Goal: Obtain resource: Download file/media

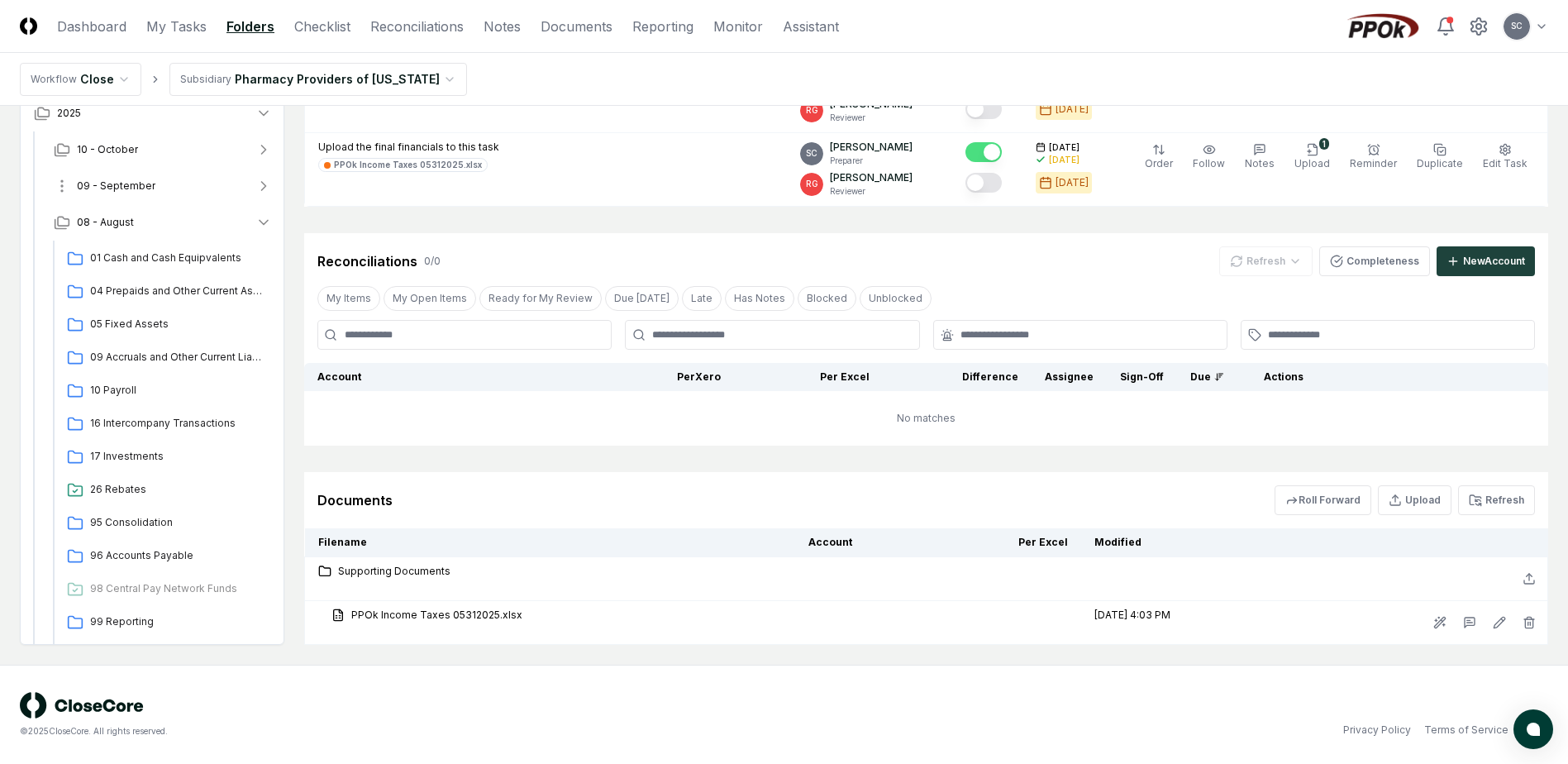
click at [104, 181] on span "09 - September" at bounding box center [116, 185] width 79 height 15
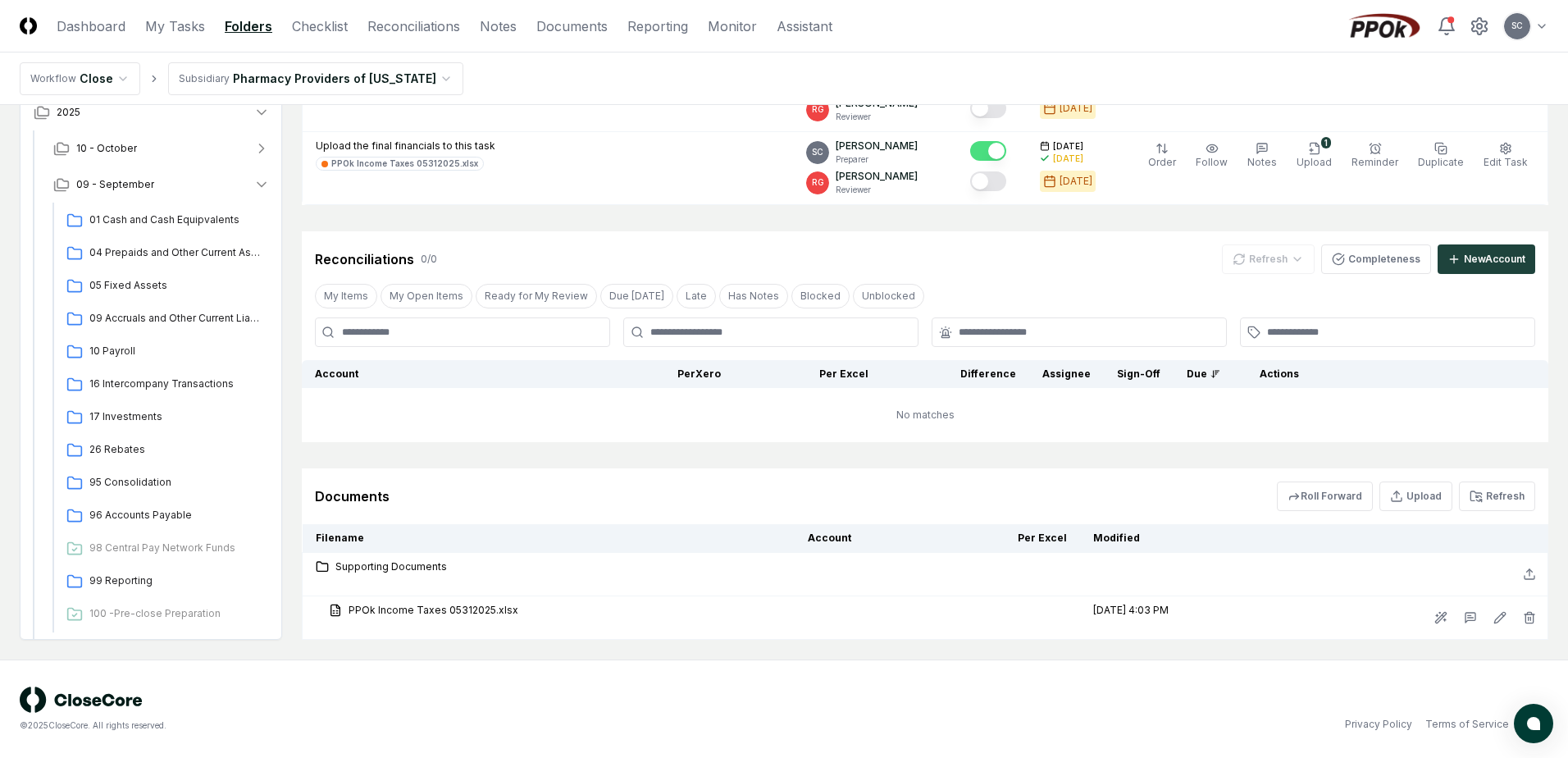
click at [250, 77] on html "CloseCore Dashboard My Tasks Folders Checklist Reconciliations Notes Documents …" at bounding box center [784, 181] width 1568 height 1153
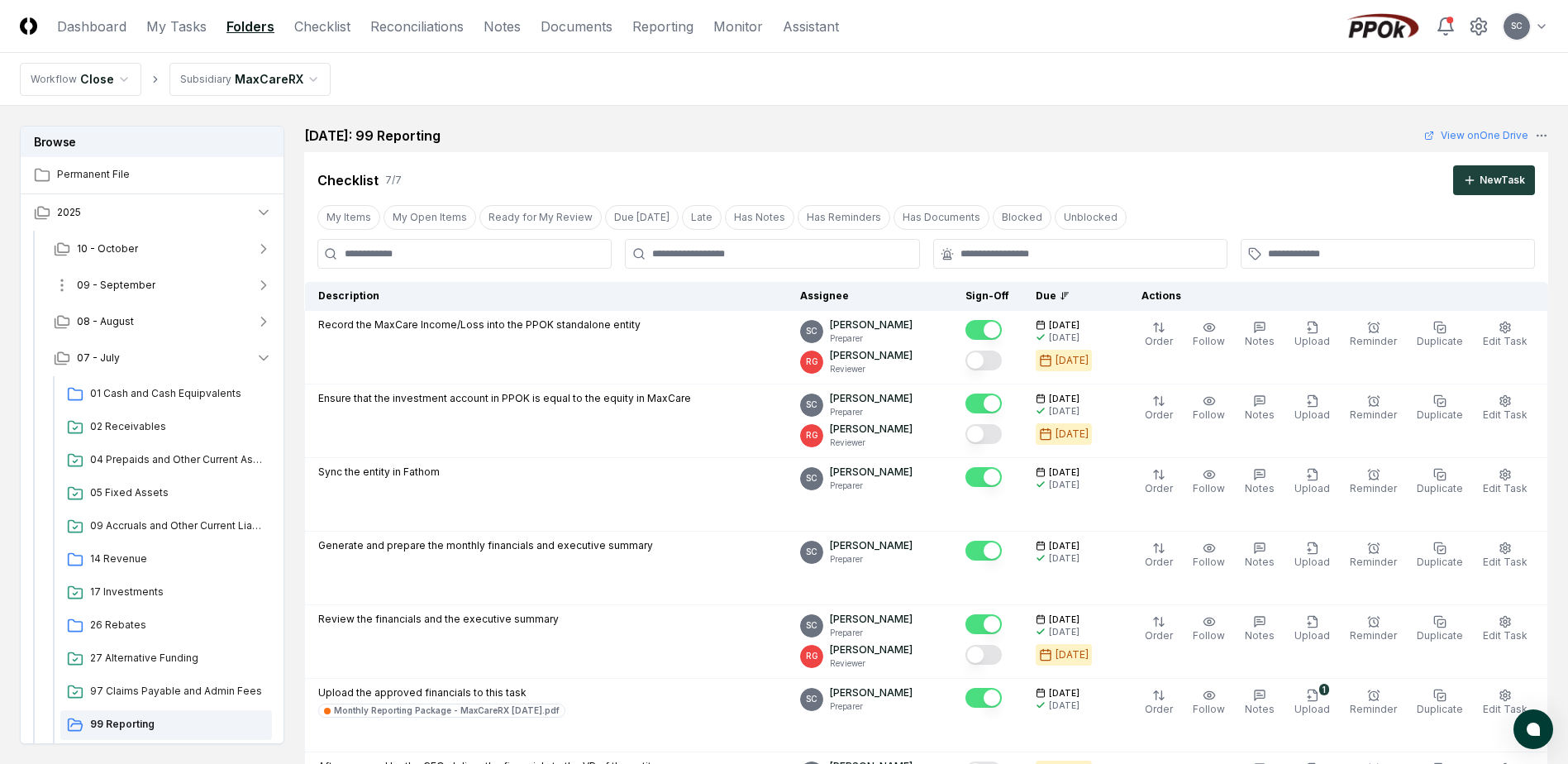
click at [112, 285] on span "09 - September" at bounding box center [116, 284] width 79 height 15
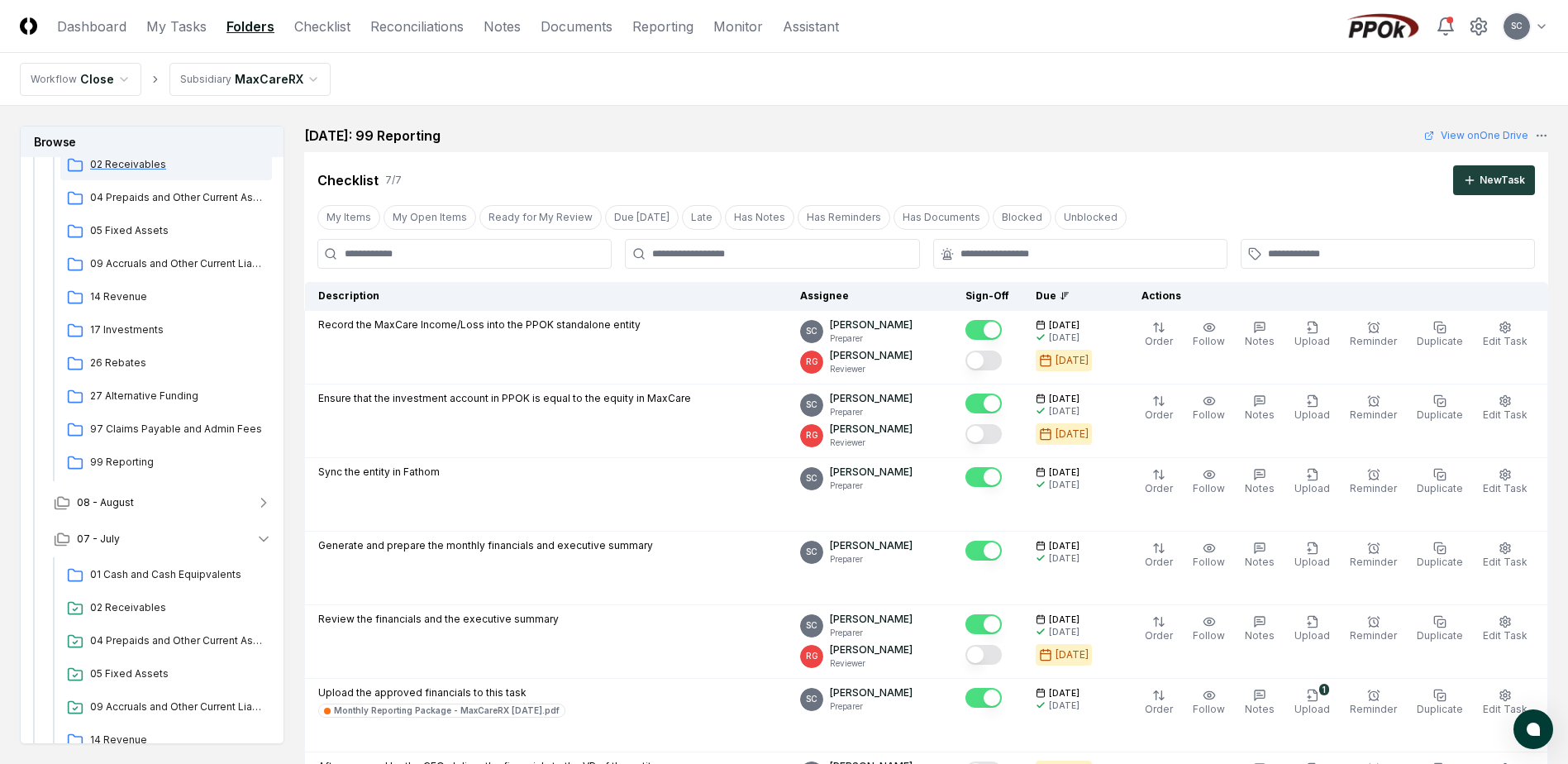
scroll to position [449, 0]
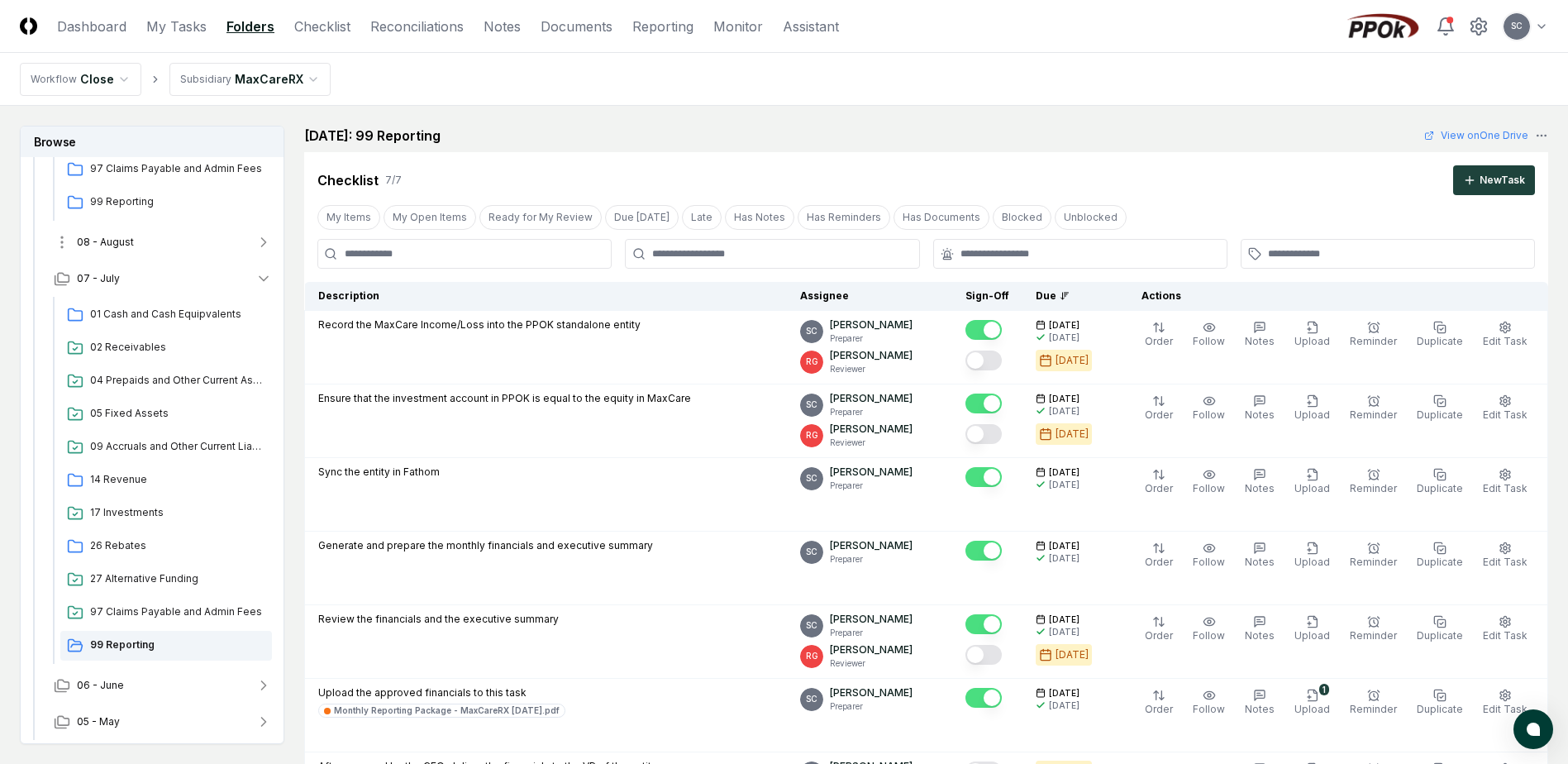
click at [103, 244] on span "08 - August" at bounding box center [105, 242] width 57 height 15
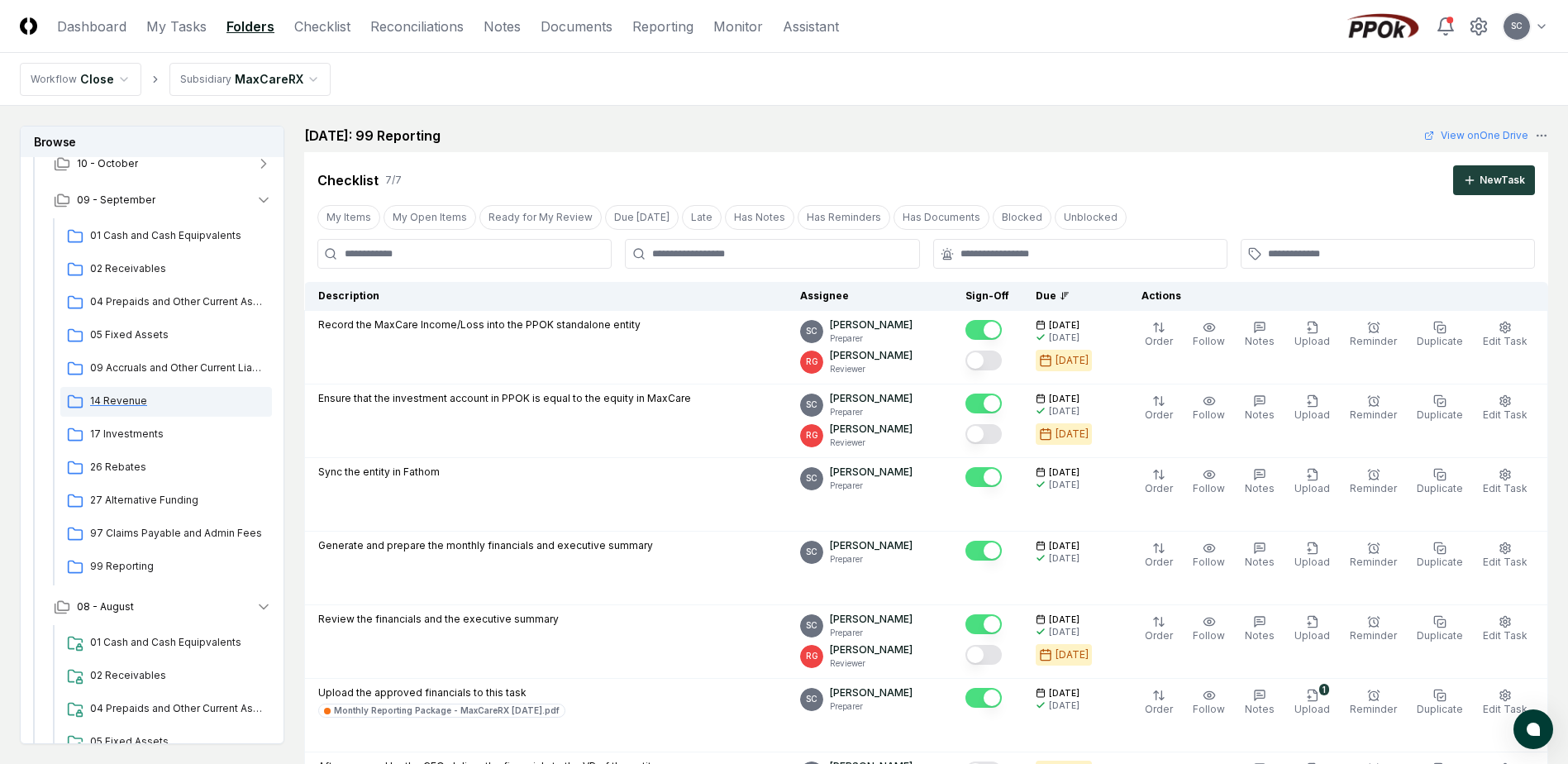
scroll to position [0, 0]
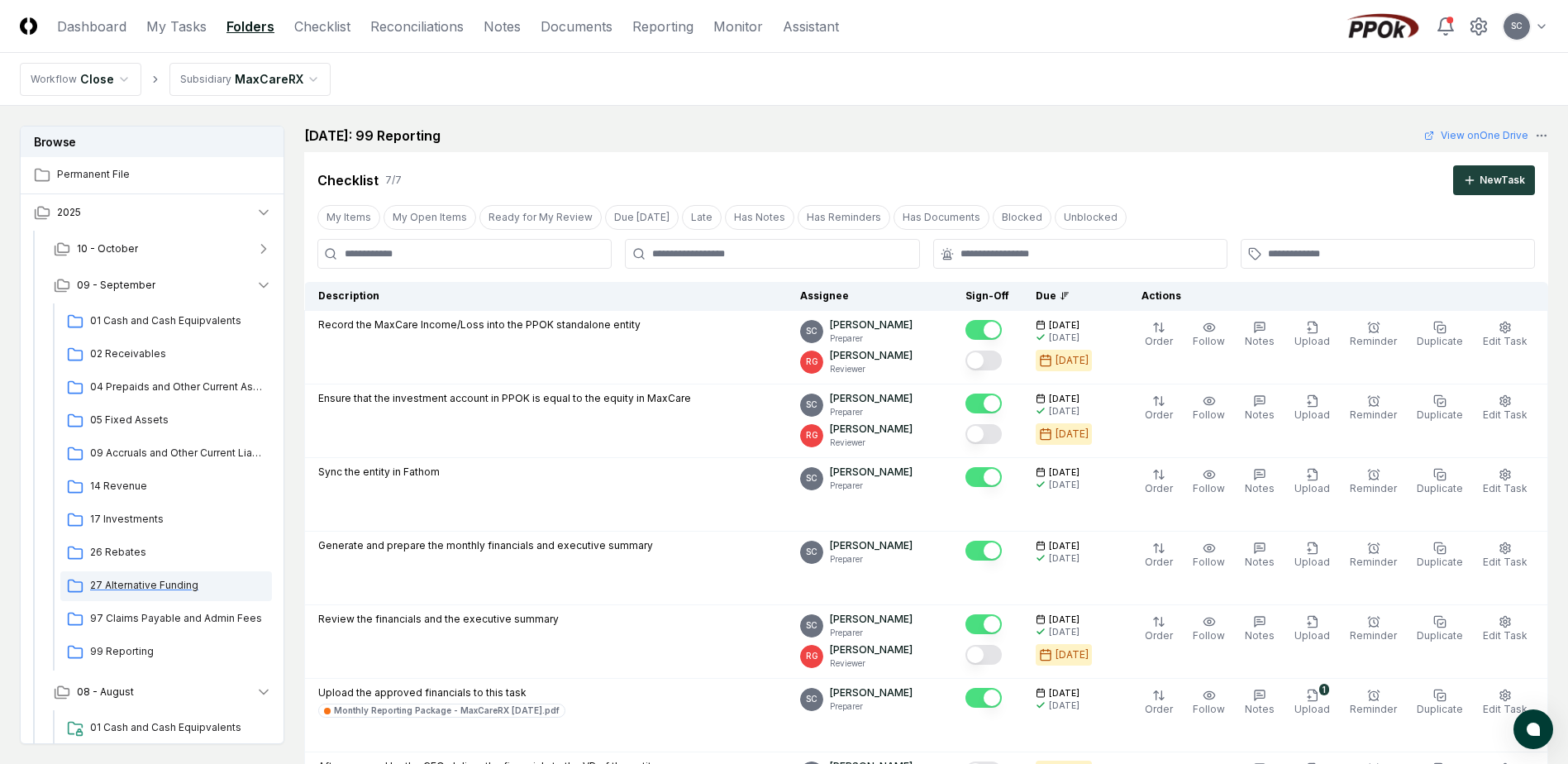
click at [133, 587] on span "27 Alternative Funding" at bounding box center [178, 584] width 175 height 15
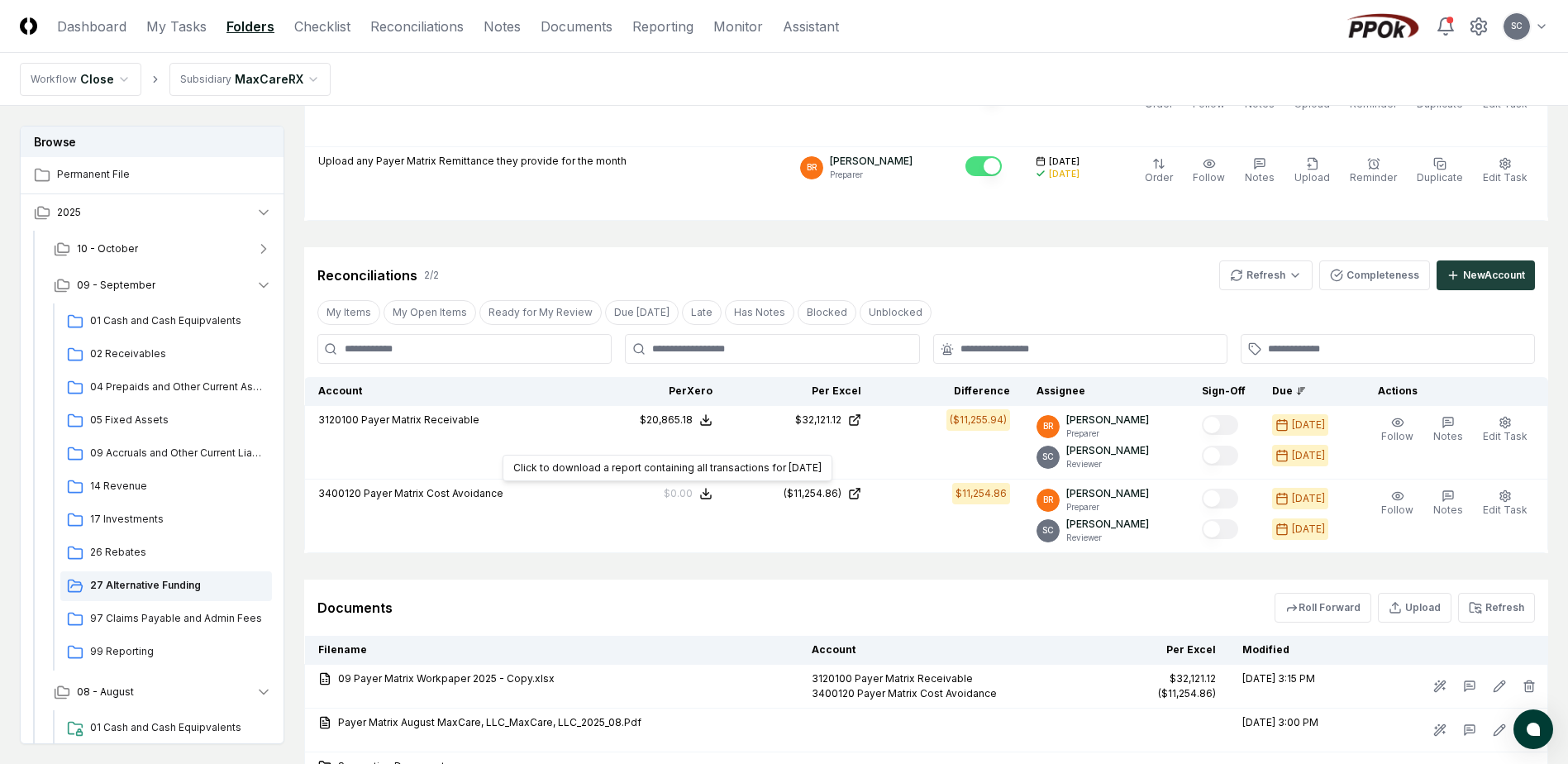
scroll to position [331, 0]
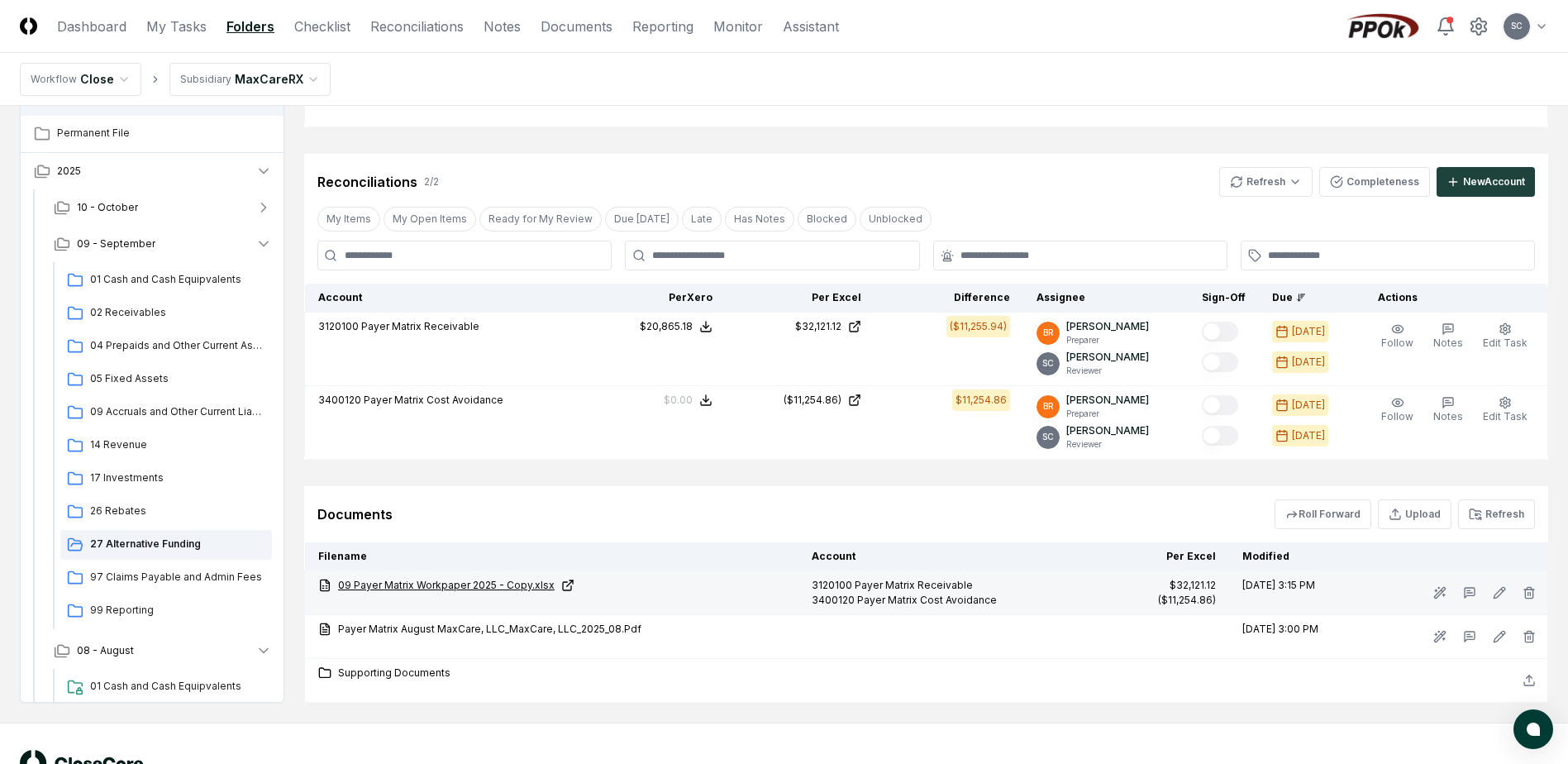
click at [444, 581] on link "09 Payer Matrix Workpaper 2025 - Copy.xlsx" at bounding box center [551, 584] width 467 height 15
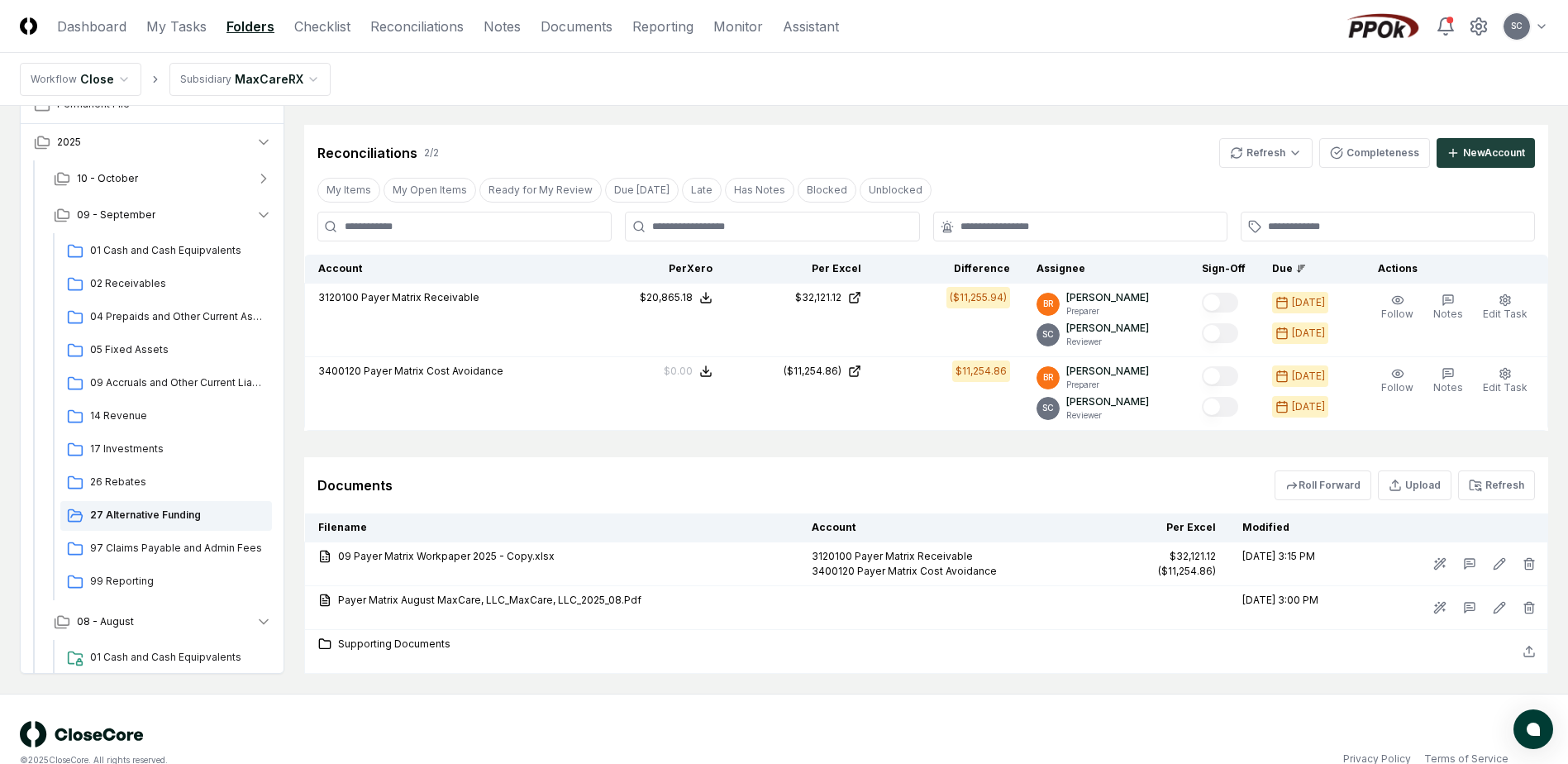
scroll to position [388, 0]
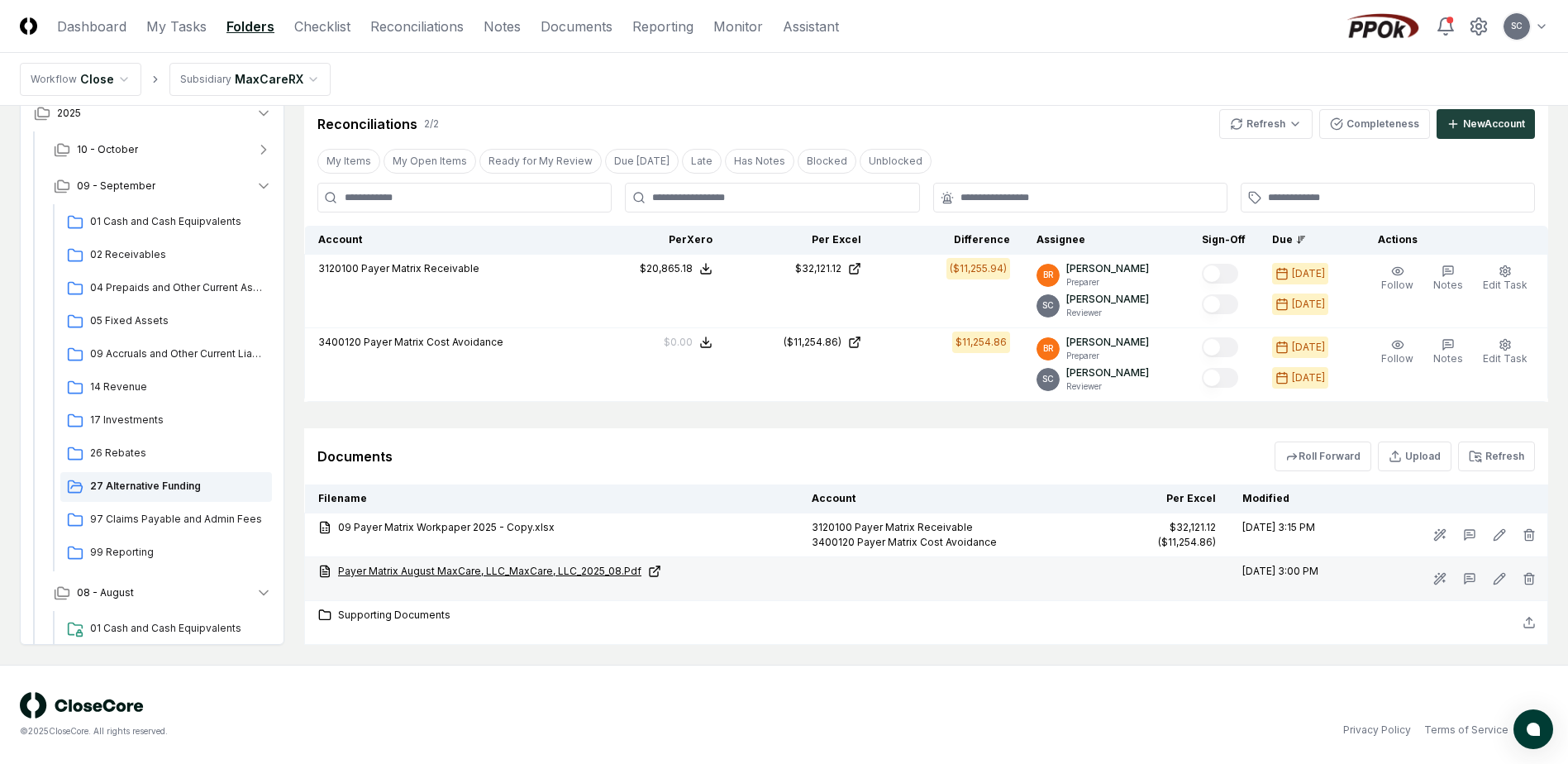
click at [426, 570] on link "Payer Matrix August MaxCare, LLC_MaxCare, LLC_2025_08.Pdf" at bounding box center [551, 571] width 467 height 15
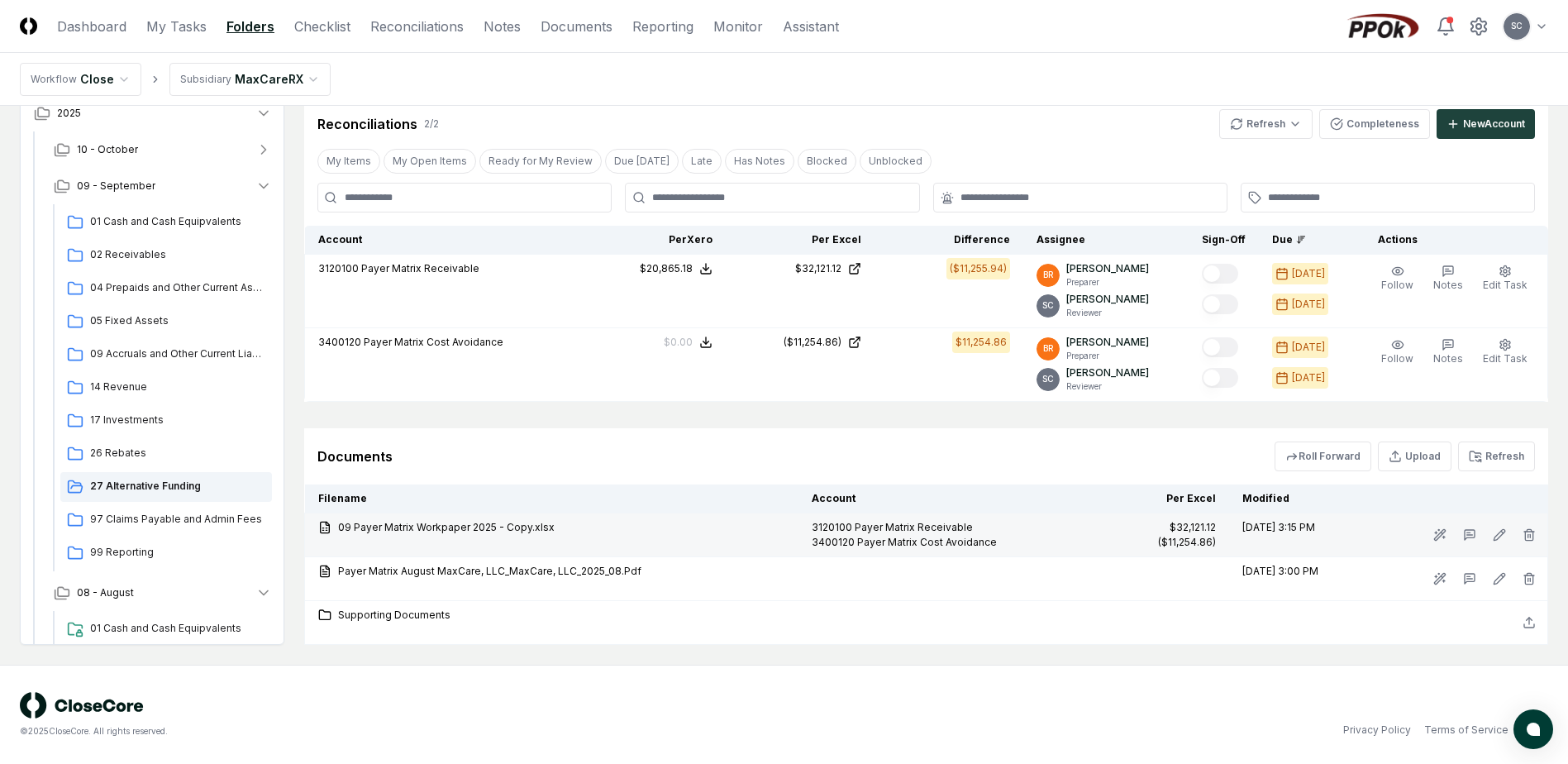
click at [430, 519] on td "09 Payer Matrix Workpaper 2025 - Copy.xlsx" at bounding box center [551, 535] width 493 height 44
click at [442, 528] on link "09 Payer Matrix Workpaper 2025 - Copy.xlsx" at bounding box center [551, 526] width 467 height 15
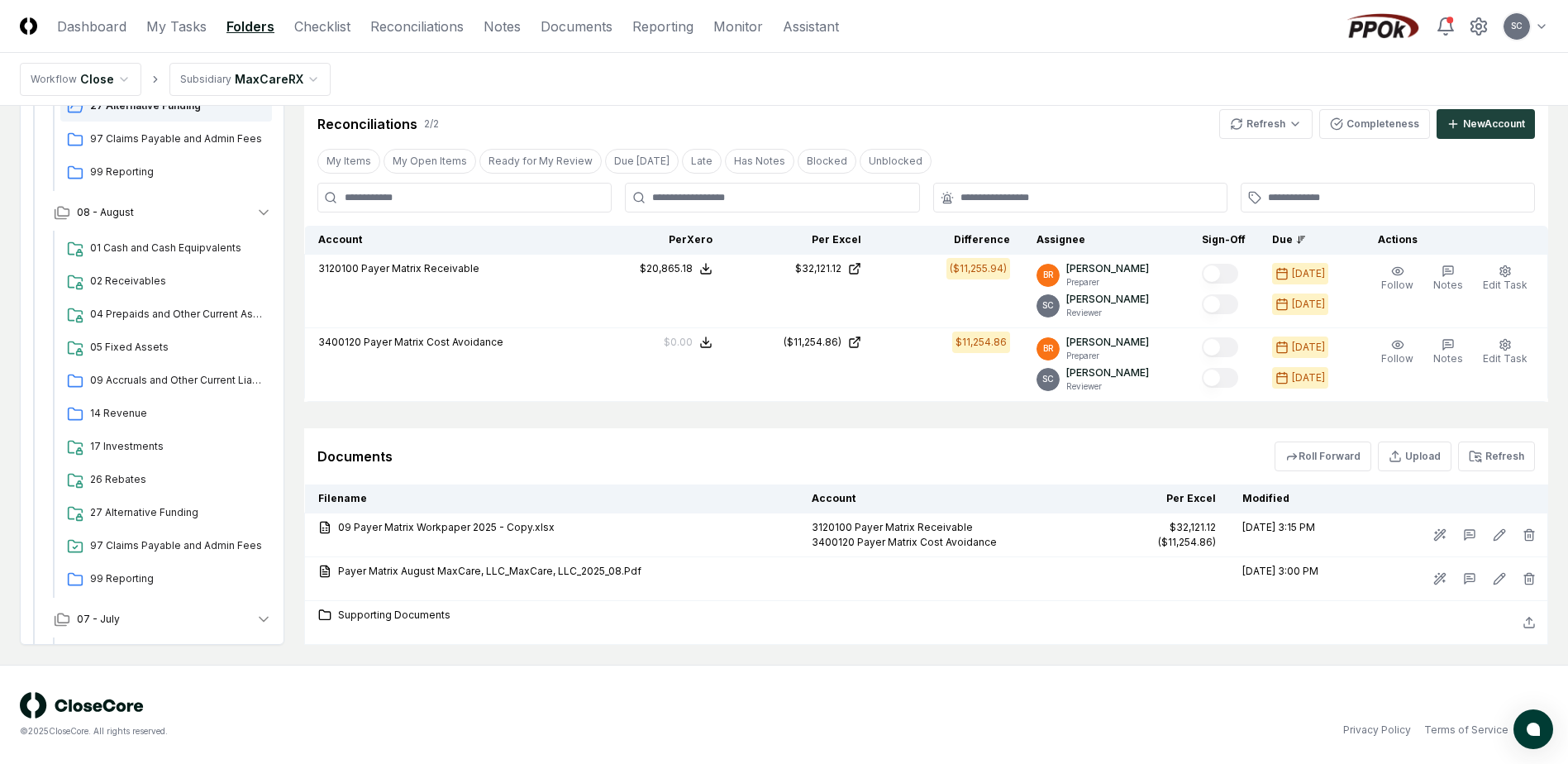
scroll to position [414, 0]
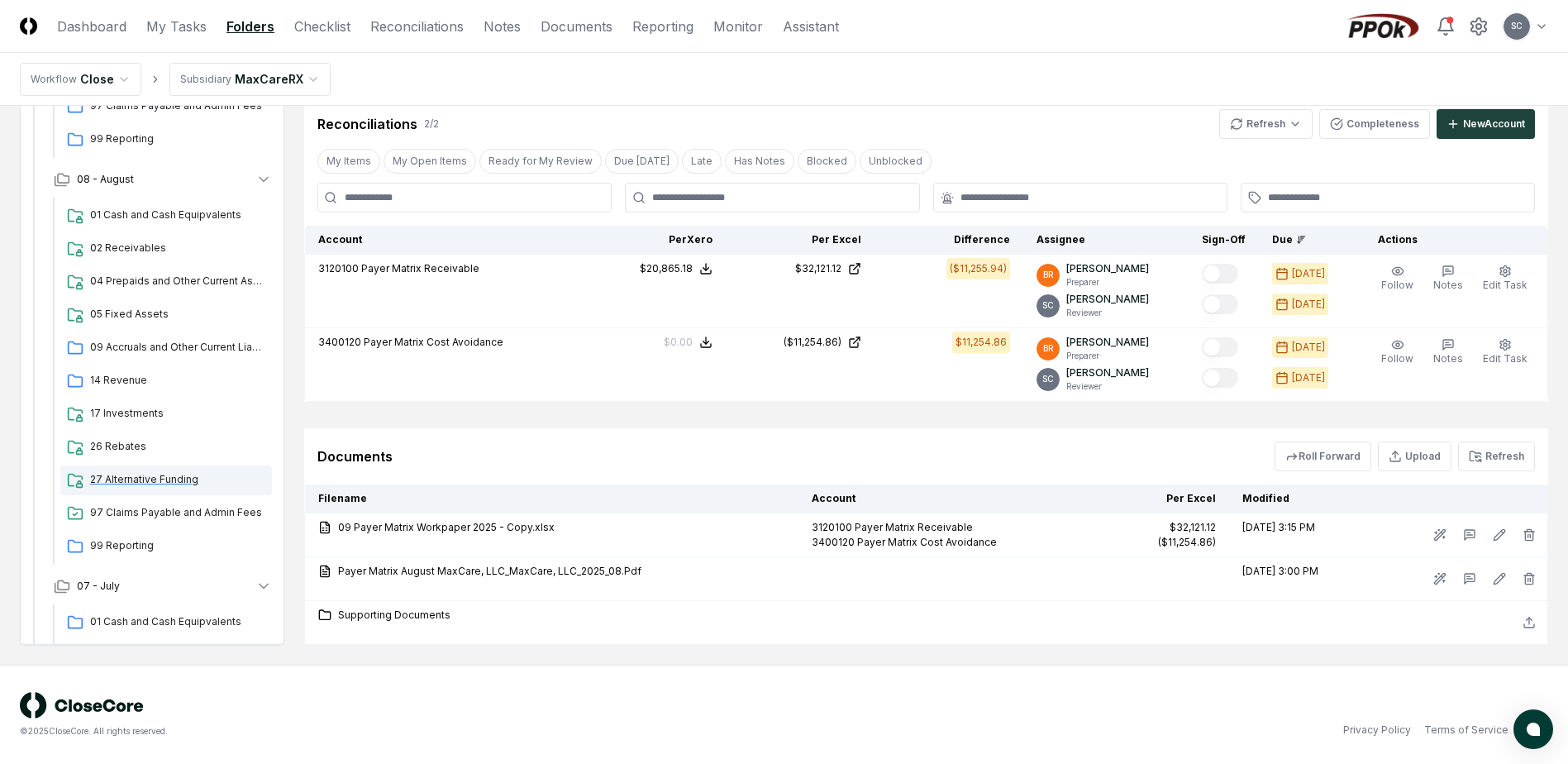
click at [127, 480] on span "27 Alternative Funding" at bounding box center [178, 479] width 175 height 15
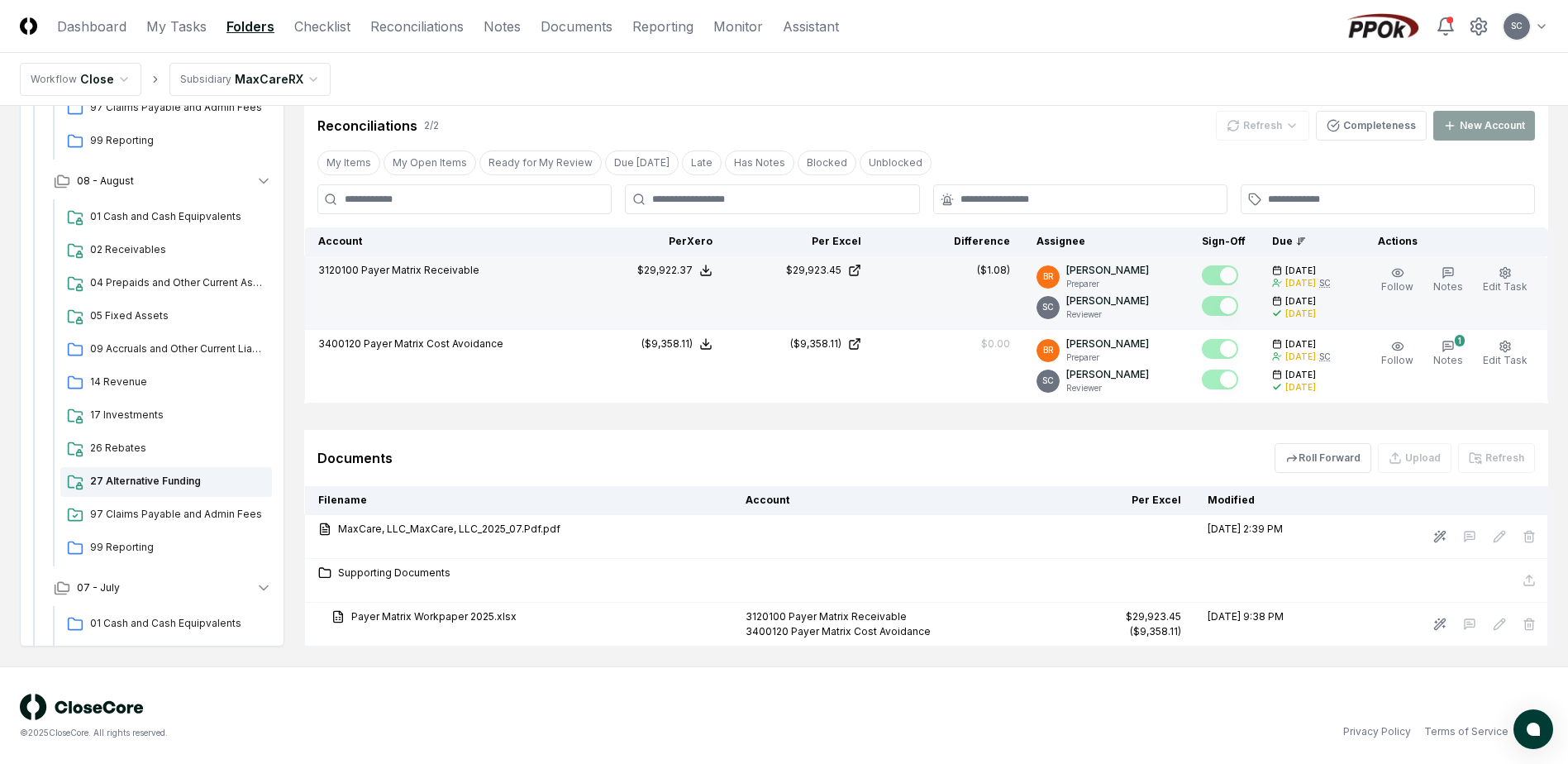
scroll to position [473, 0]
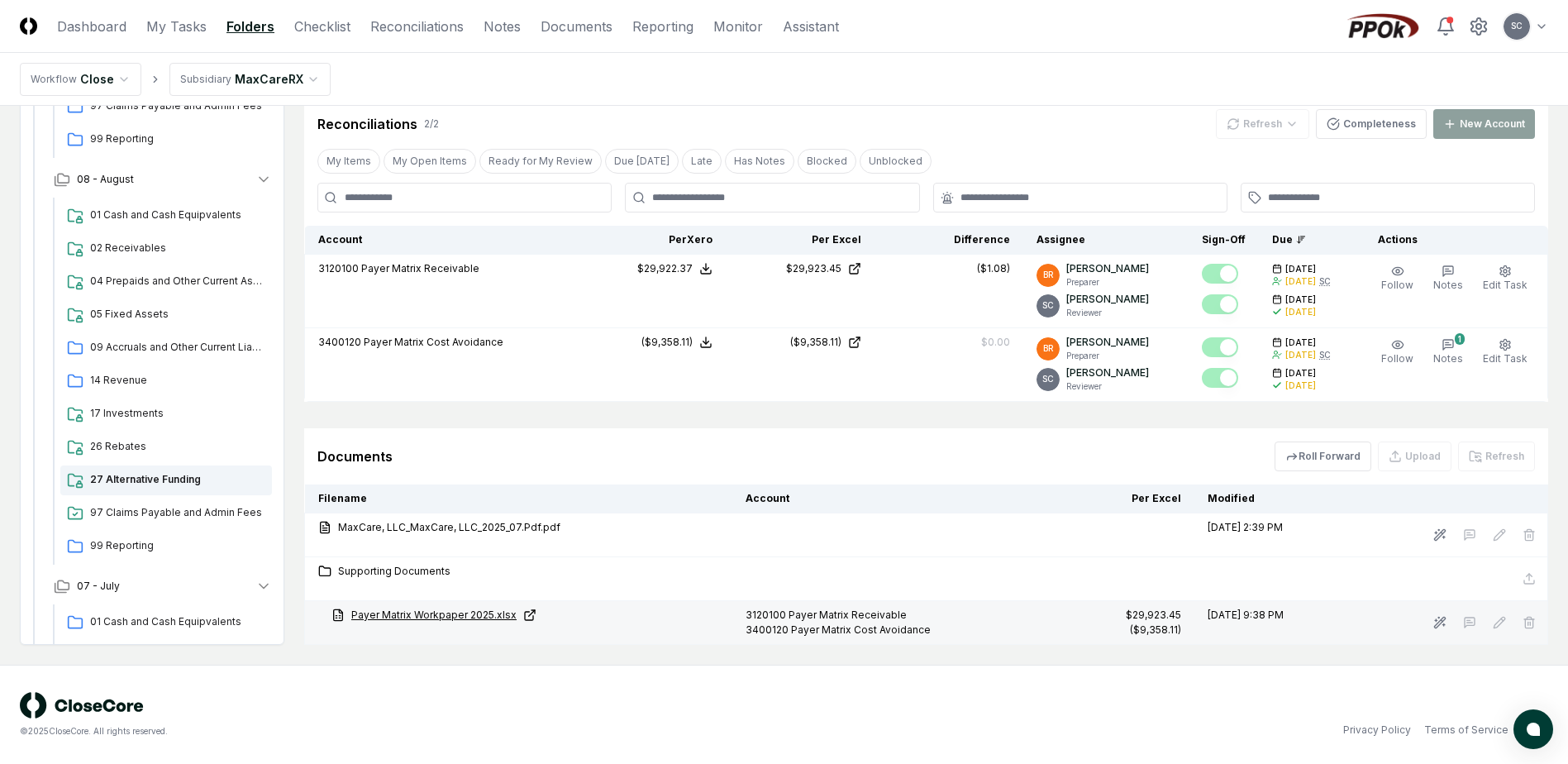
click at [427, 615] on link "Payer Matrix Workpaper 2025.xlsx" at bounding box center [524, 615] width 387 height 15
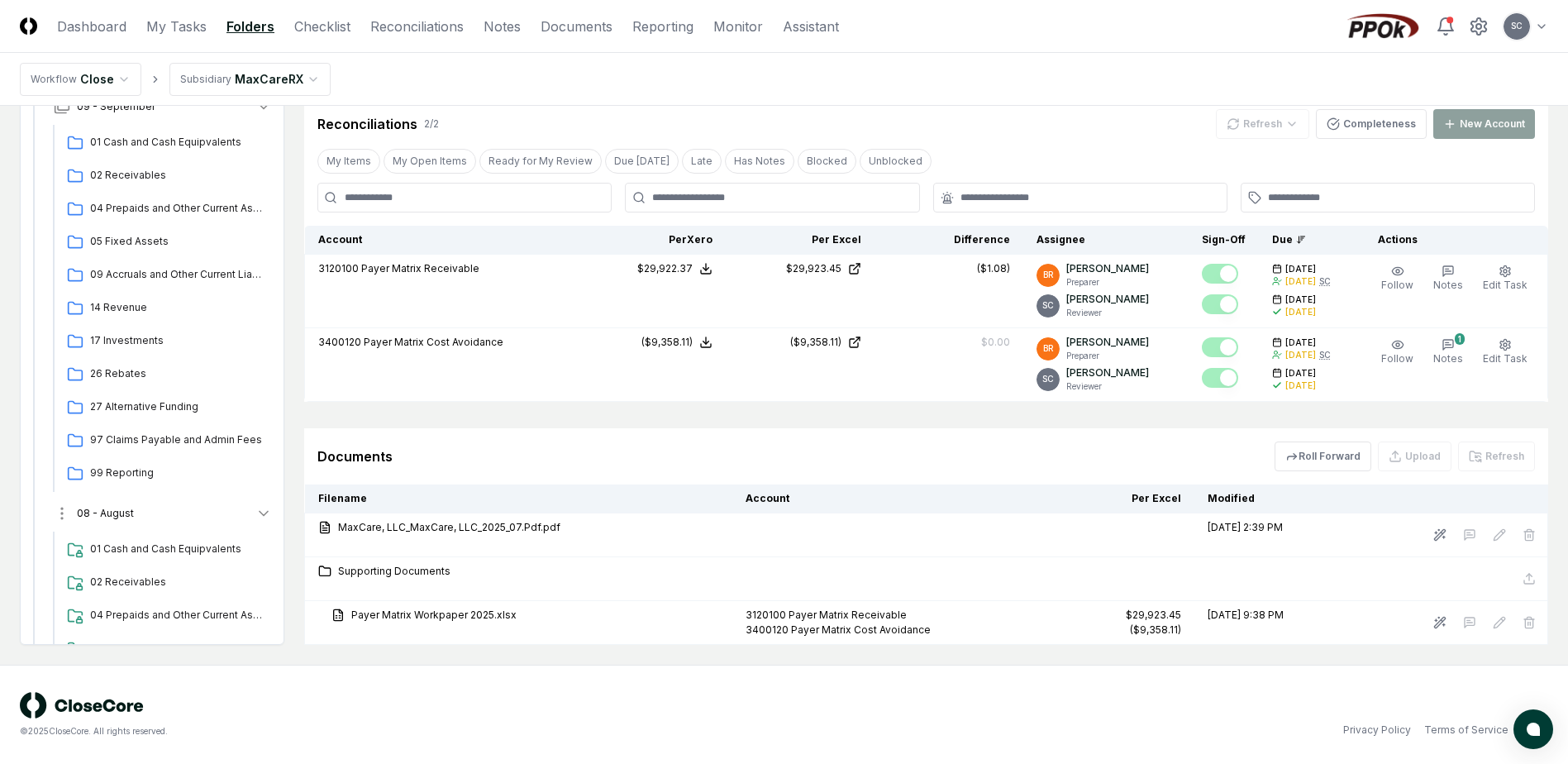
scroll to position [0, 0]
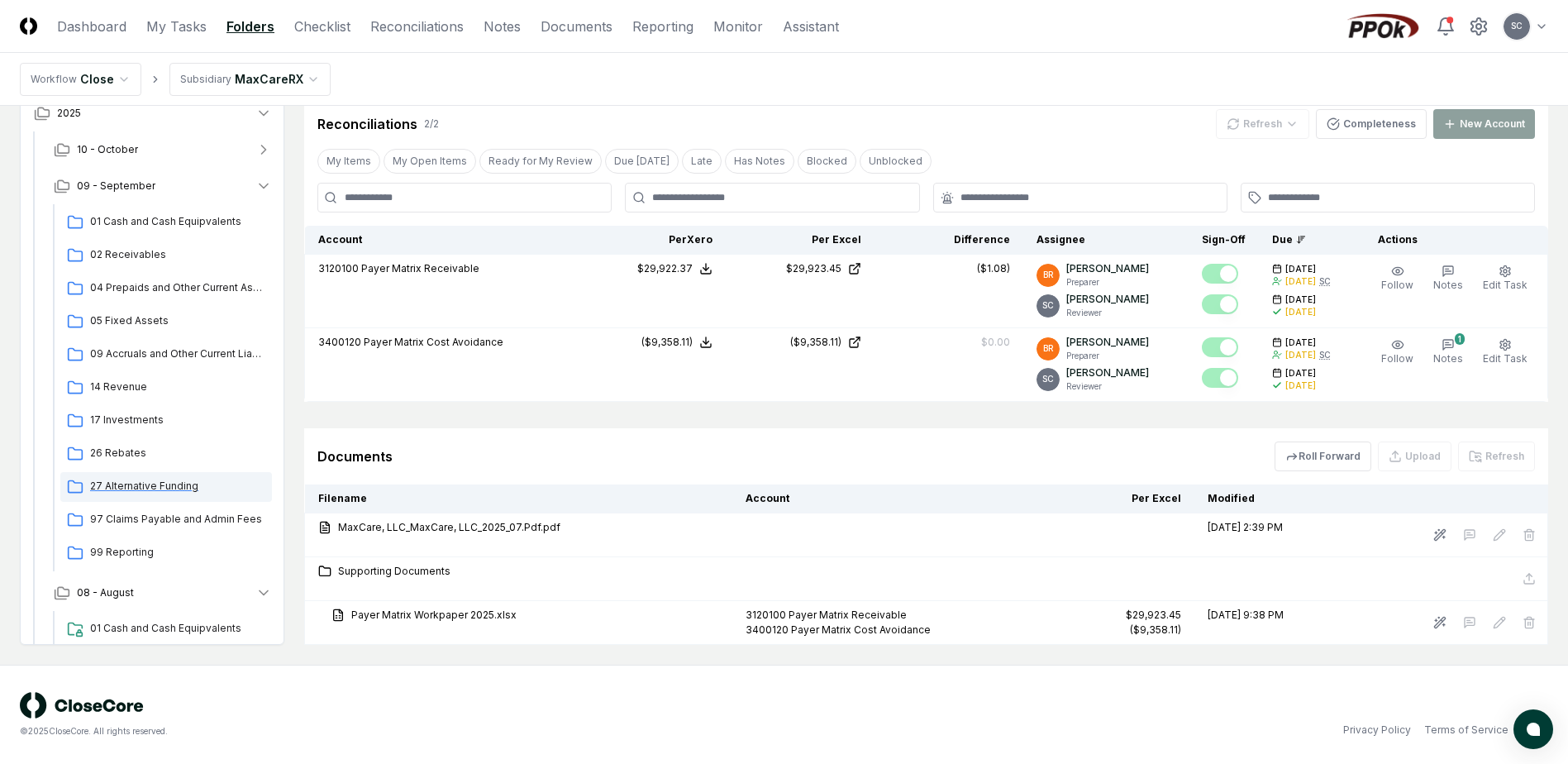
click at [138, 484] on span "27 Alternative Funding" at bounding box center [178, 485] width 175 height 15
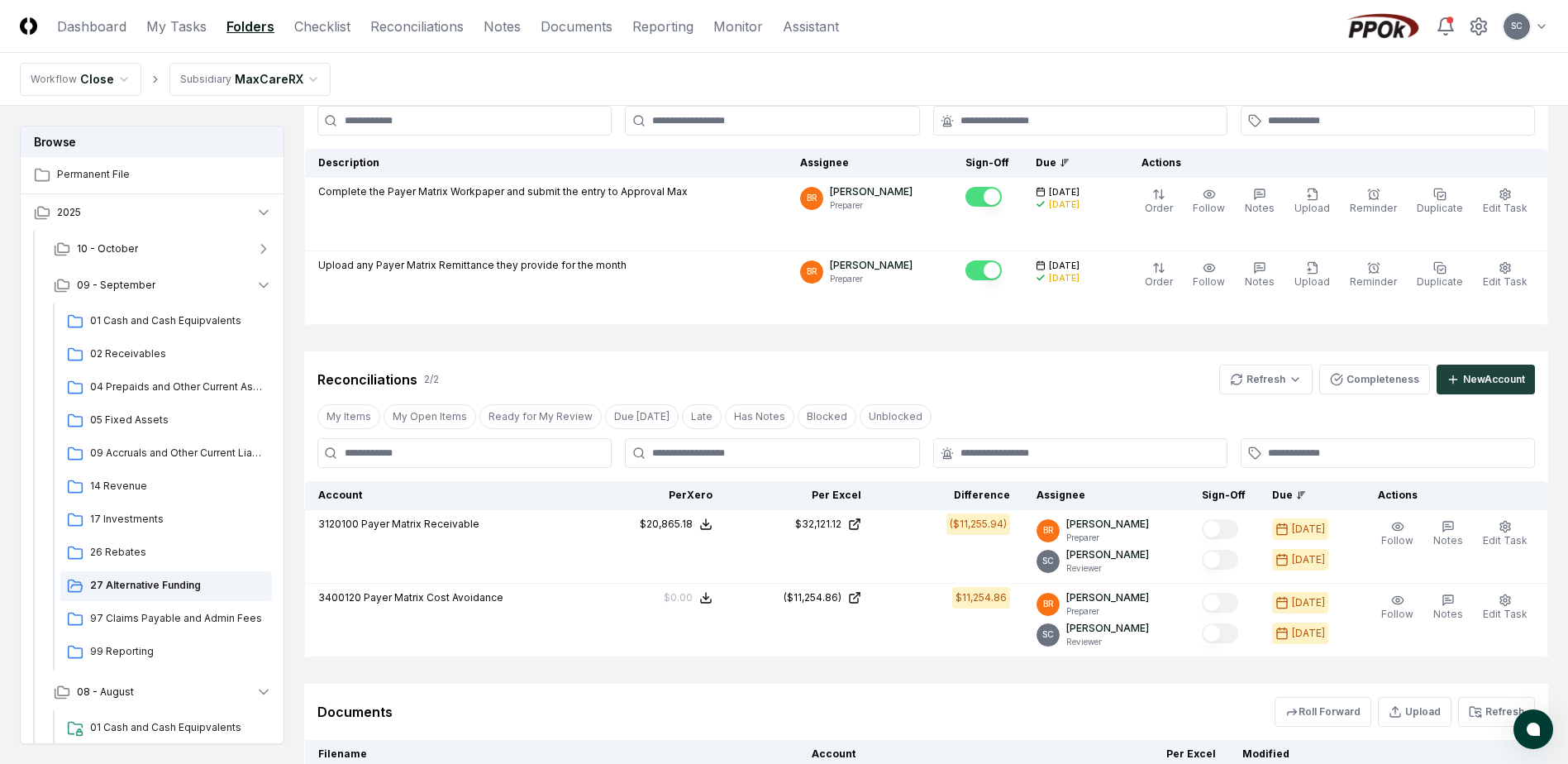
scroll to position [331, 0]
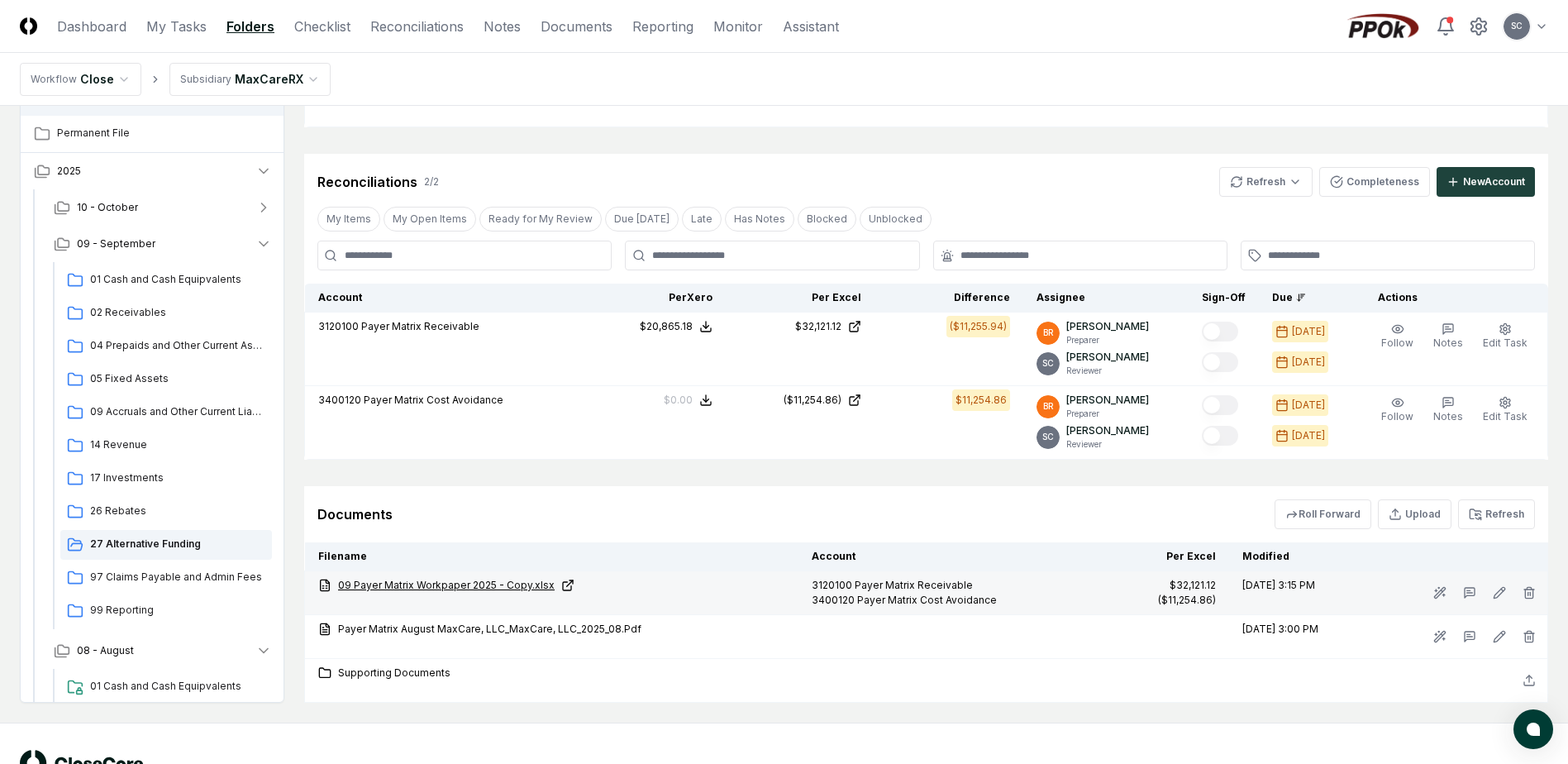
click at [458, 581] on link "09 Payer Matrix Workpaper 2025 - Copy.xlsx" at bounding box center [551, 584] width 467 height 15
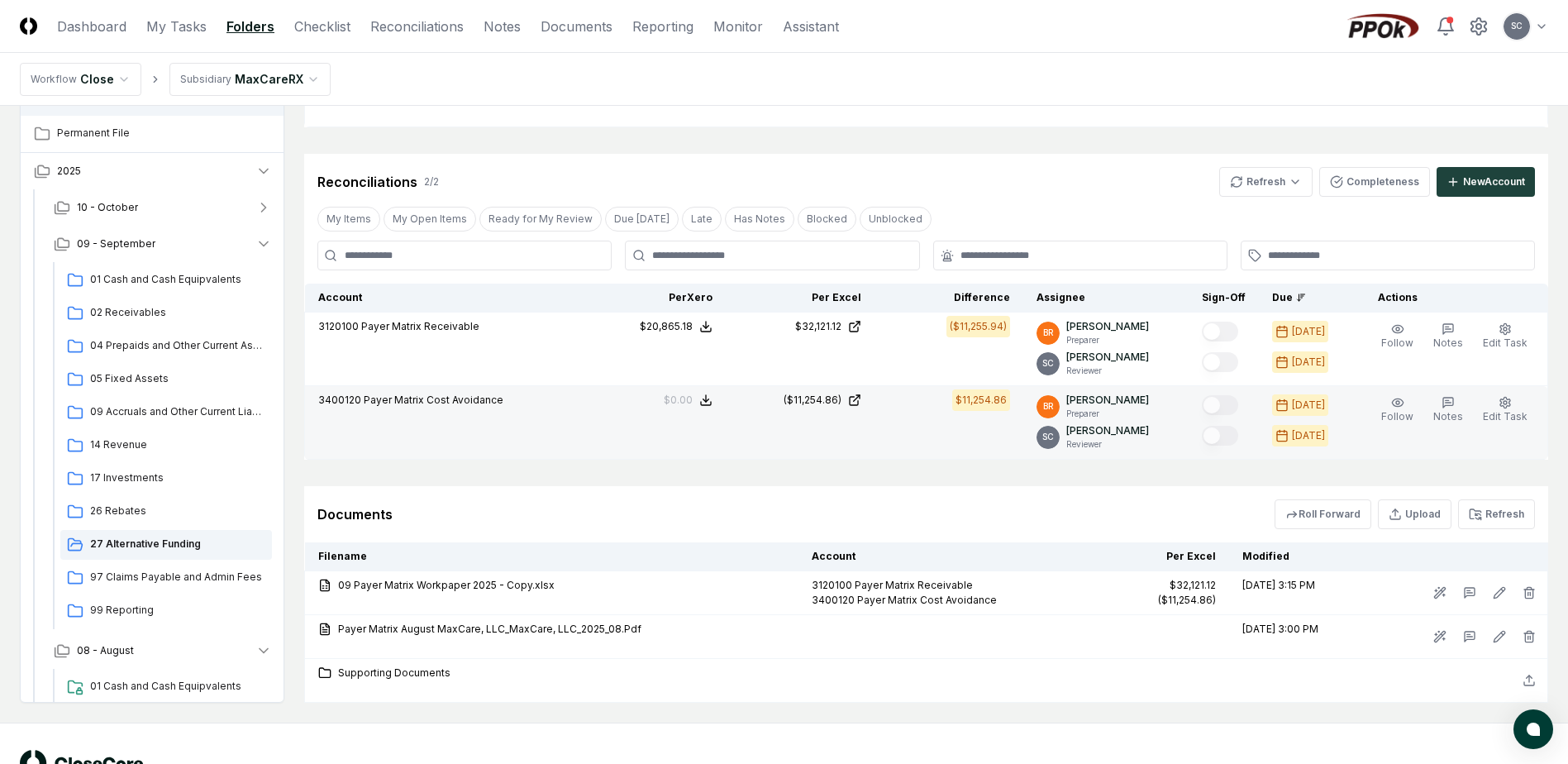
click at [517, 448] on td "3400120 Payer Matrix Cost Avoidance" at bounding box center [441, 423] width 273 height 74
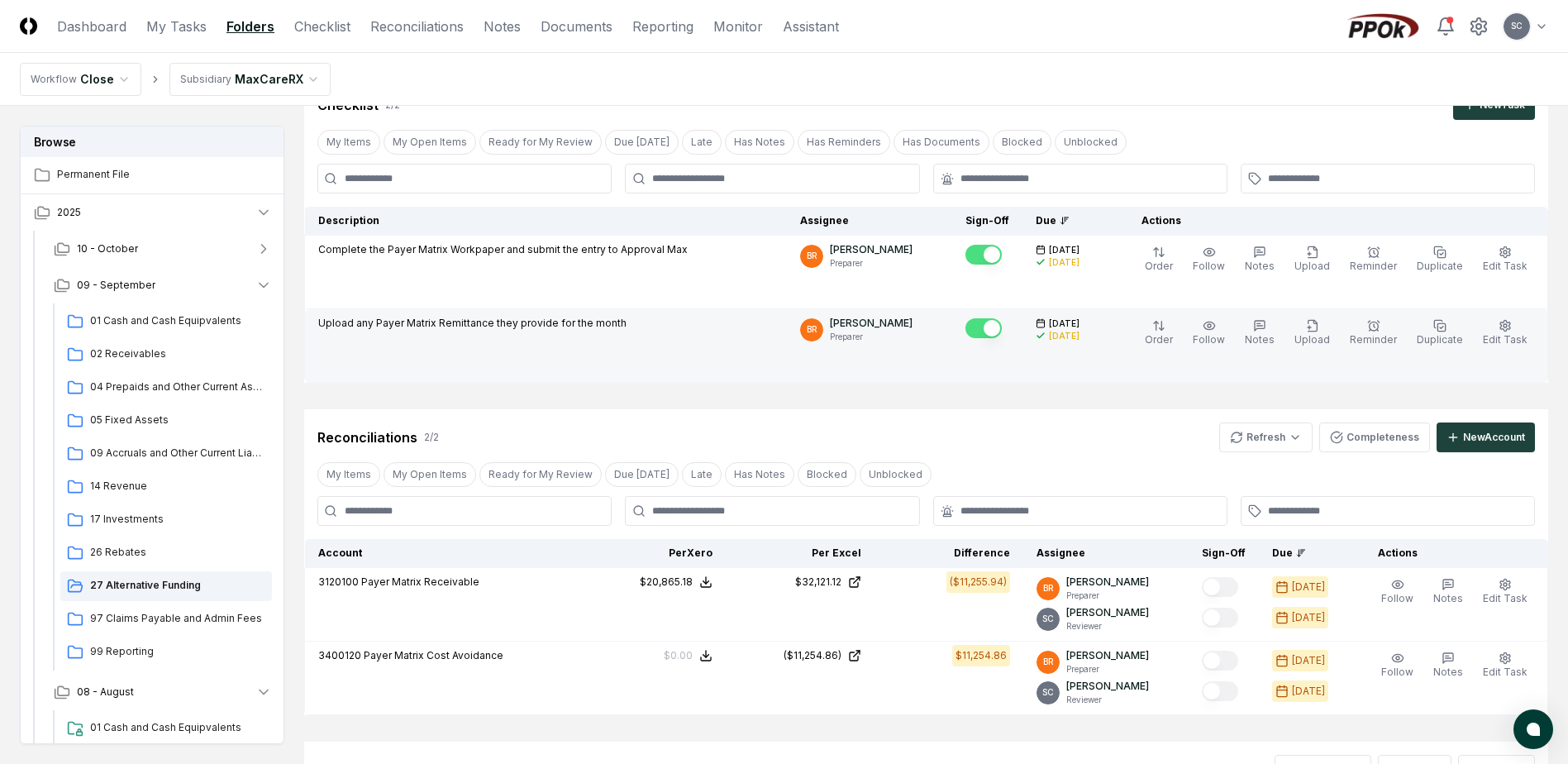
scroll to position [248, 0]
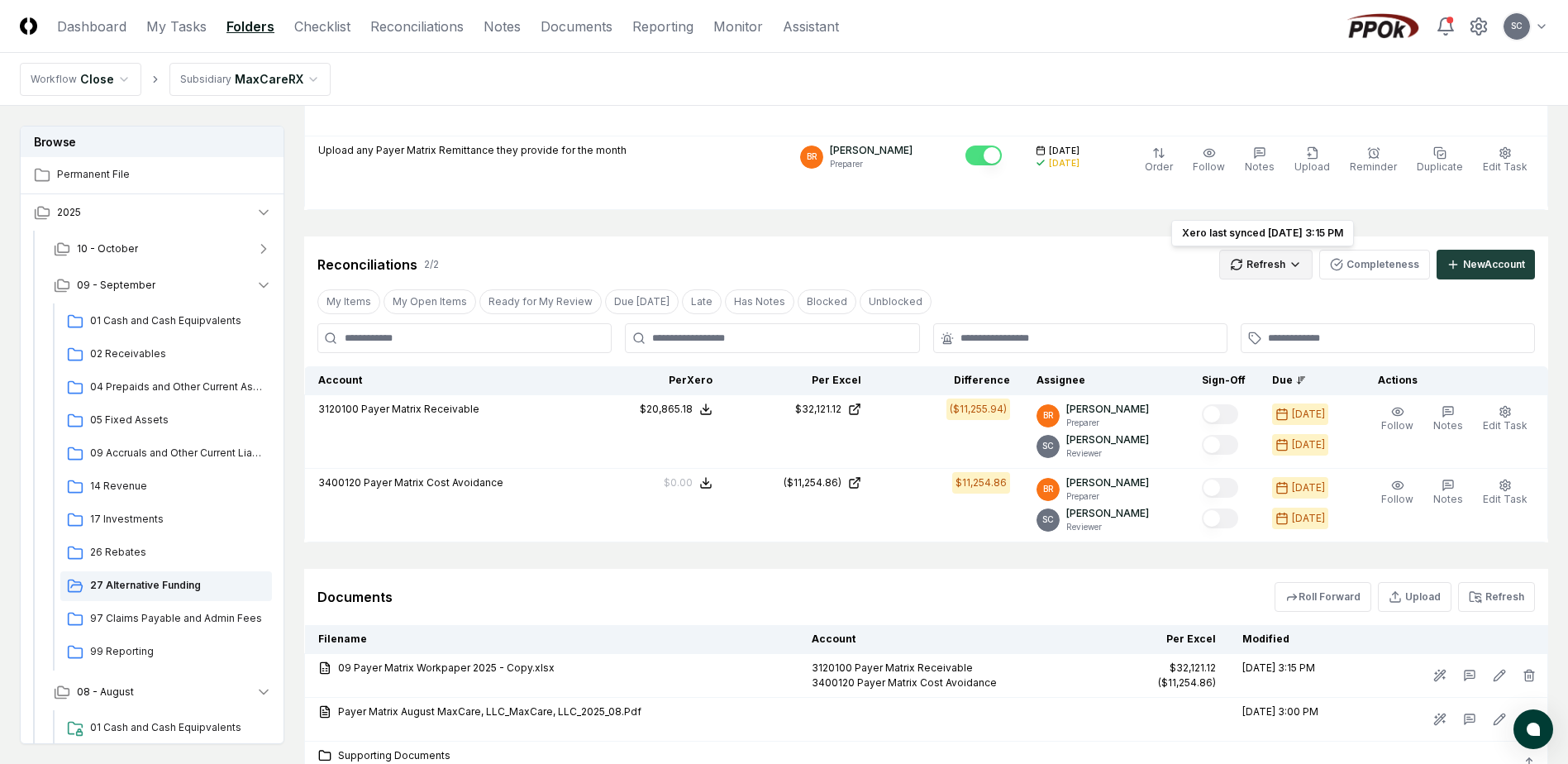
click at [1267, 260] on html "CloseCore Dashboard My Tasks Folders Checklist Reconciliations Notes Documents …" at bounding box center [784, 328] width 1568 height 1152
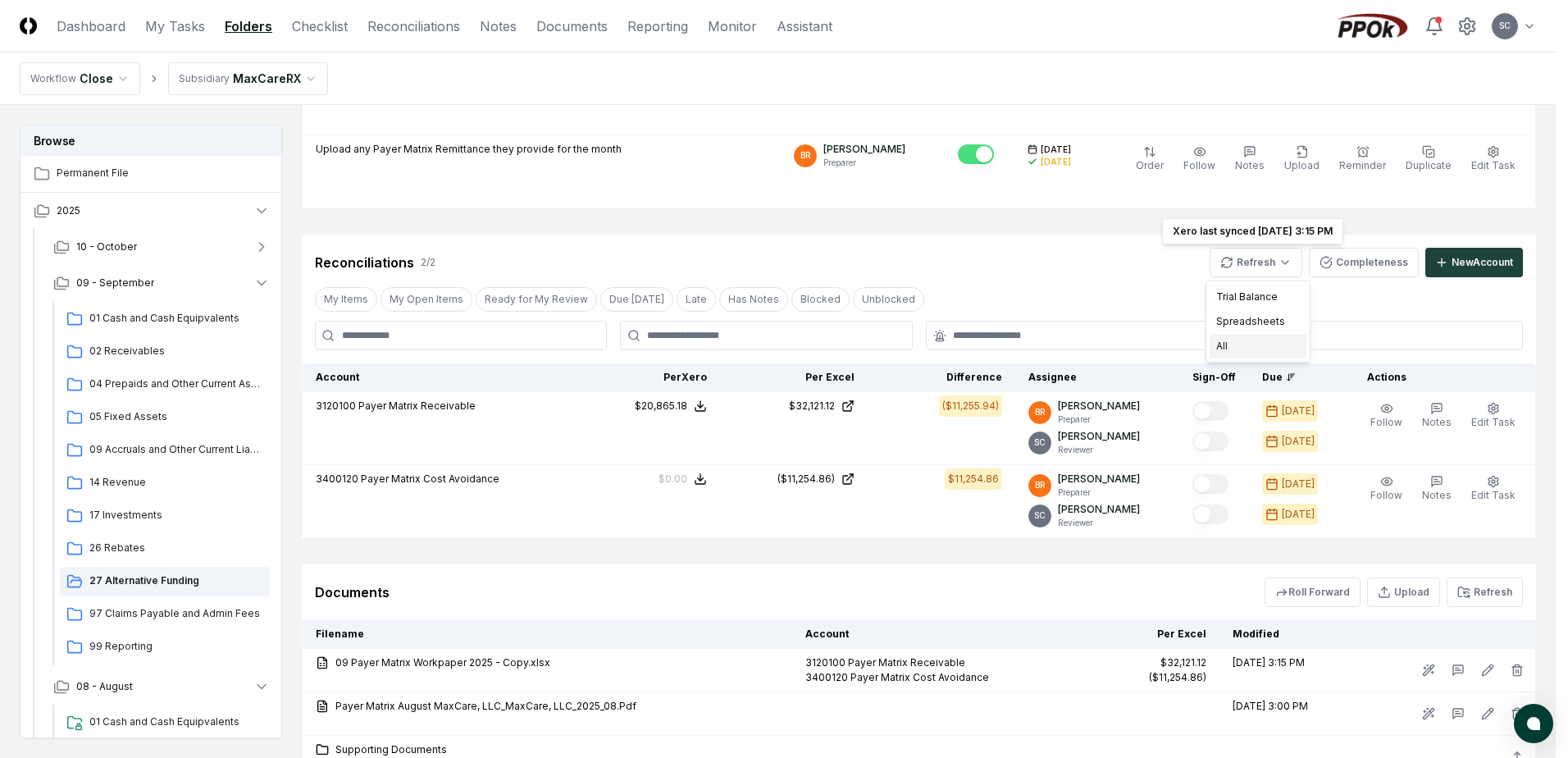
click at [1234, 348] on div "All" at bounding box center [1258, 346] width 96 height 25
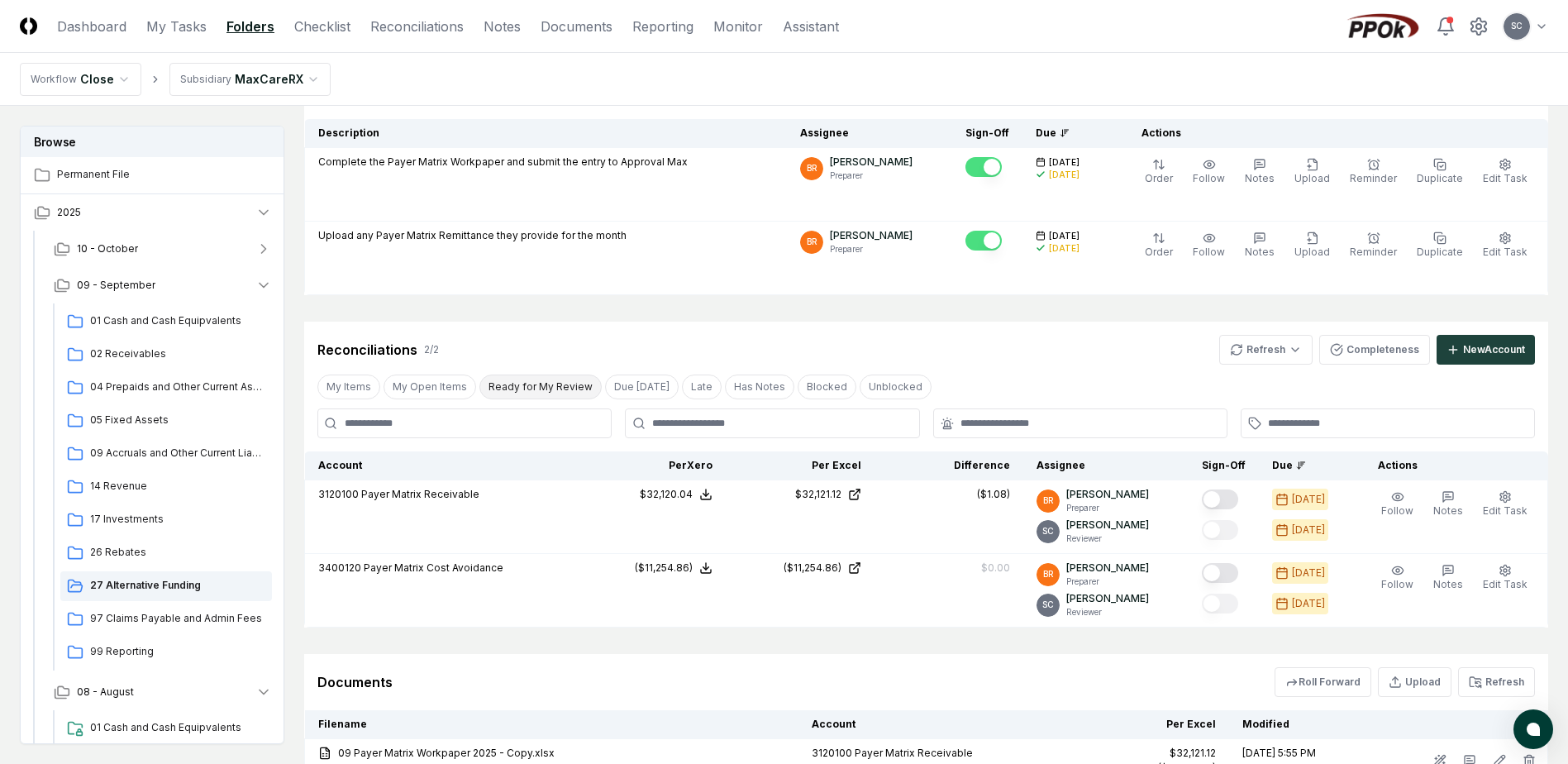
scroll to position [165, 0]
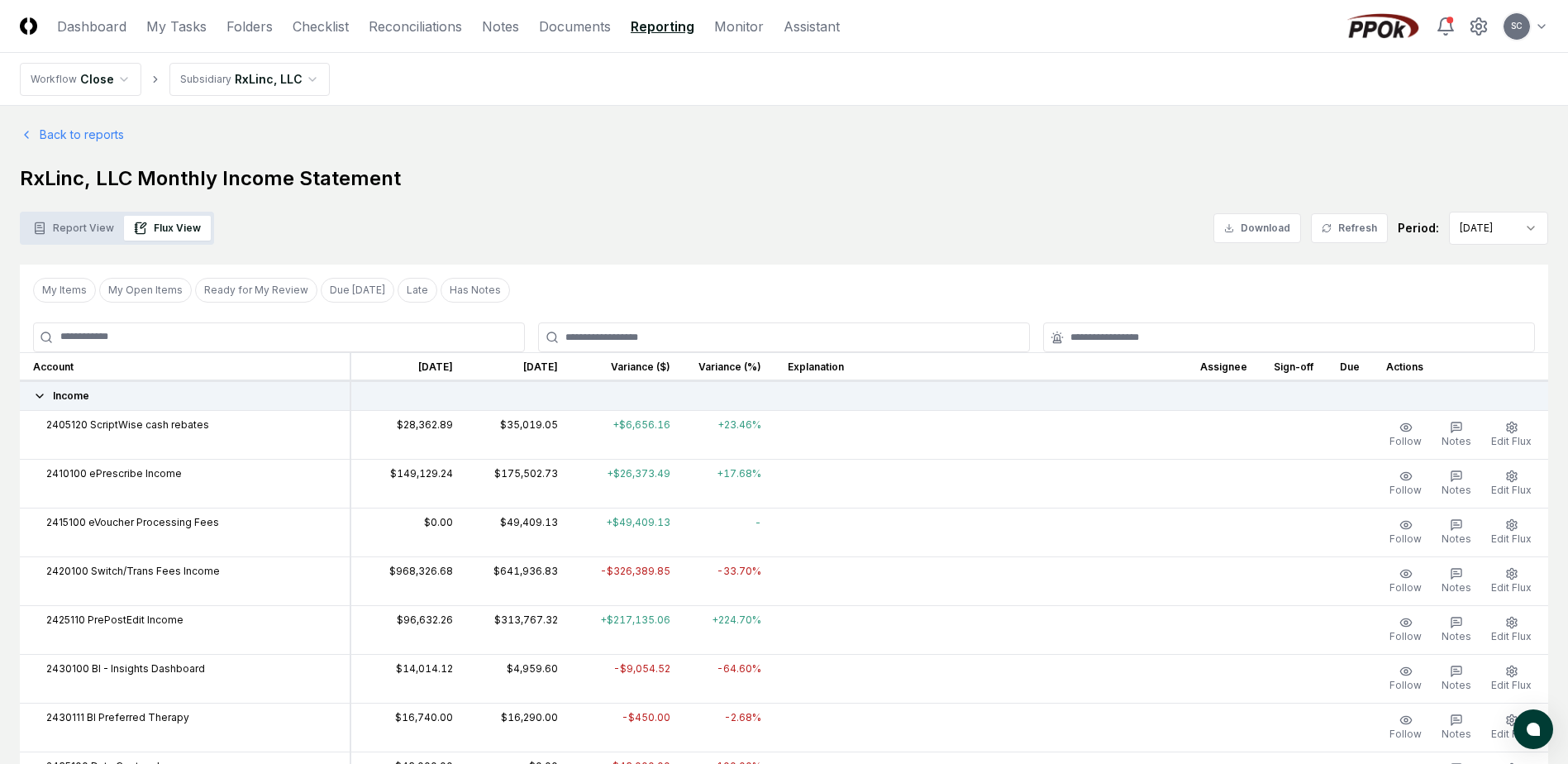
scroll to position [579, 0]
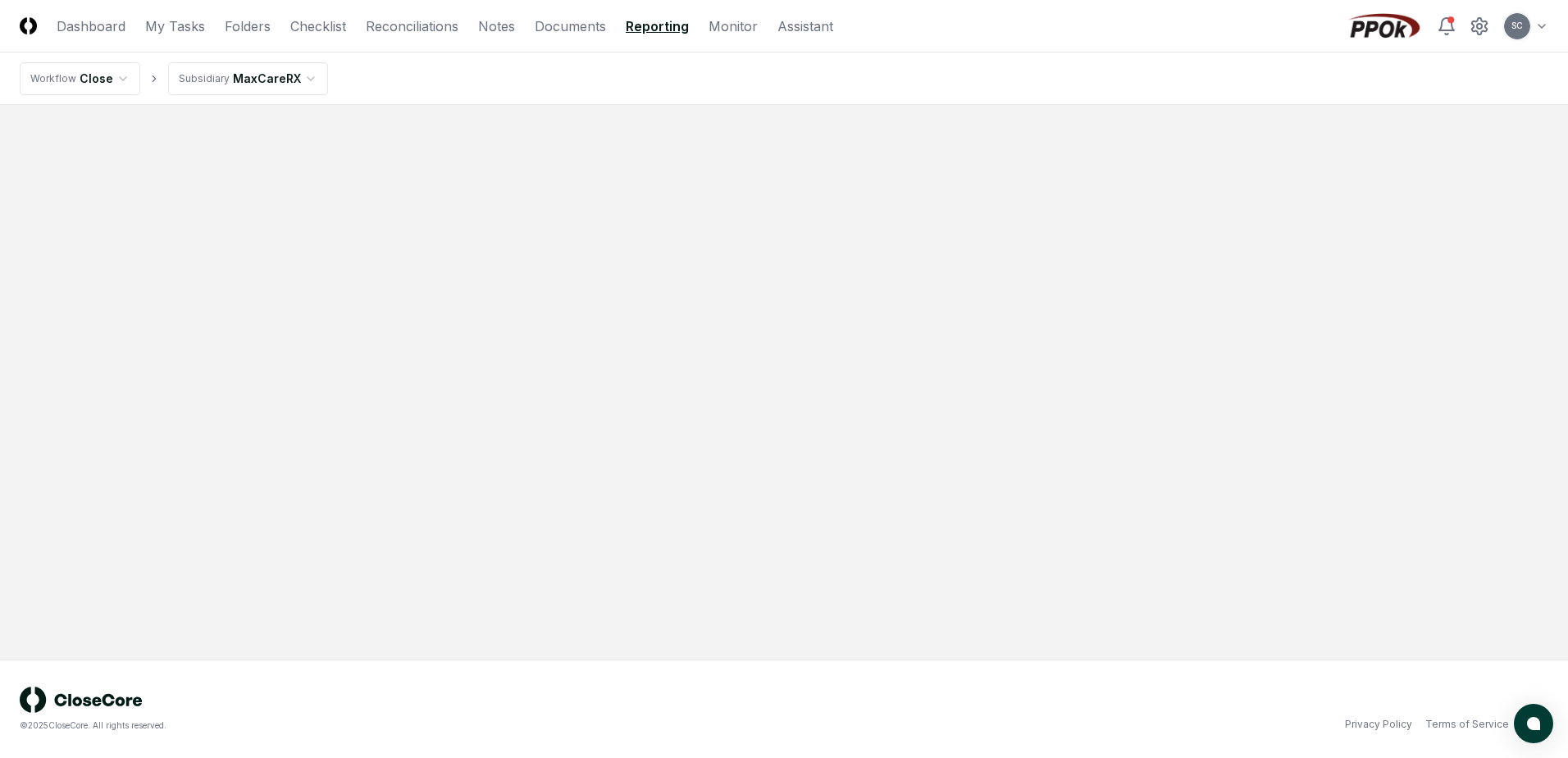
click at [648, 18] on link "Reporting" at bounding box center [658, 26] width 64 height 19
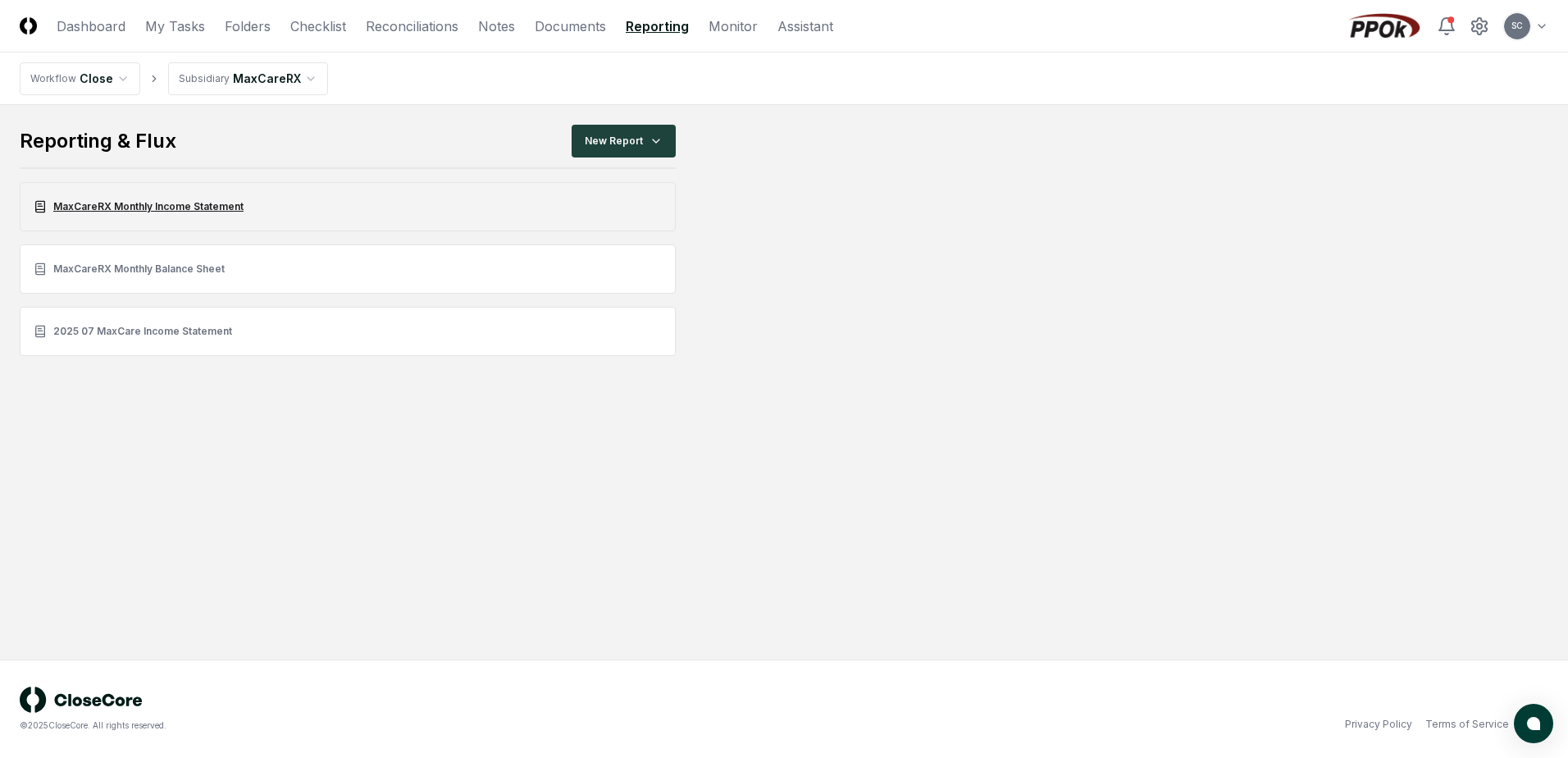
click at [158, 206] on link "MaxCareRX Monthly Income Statement" at bounding box center [347, 206] width 656 height 49
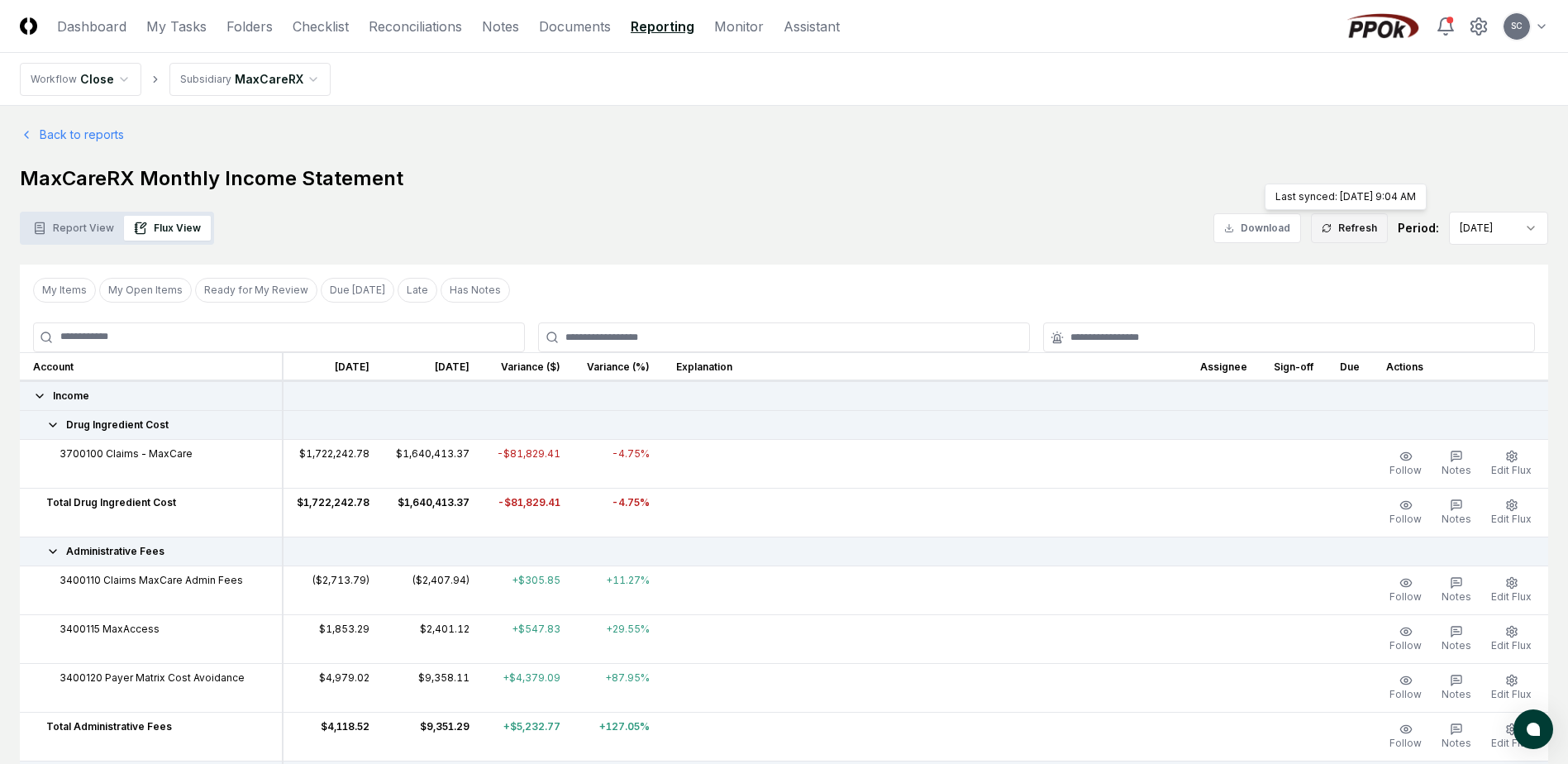
click at [1355, 229] on button "Refresh" at bounding box center [1349, 228] width 77 height 30
